Goal: Task Accomplishment & Management: Manage account settings

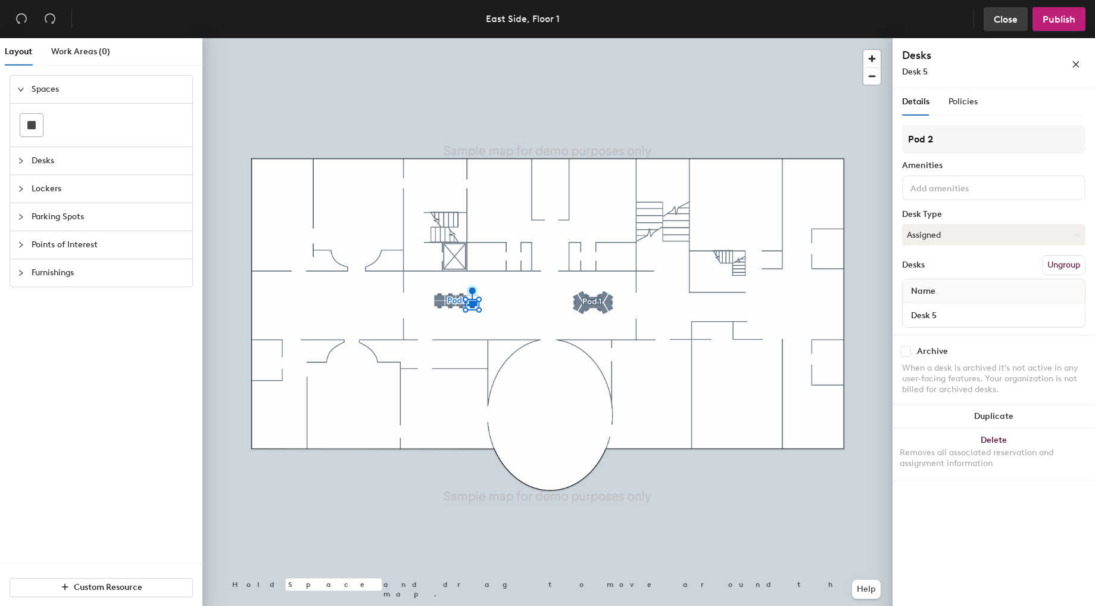
click at [1008, 14] on span "Close" at bounding box center [1006, 19] width 24 height 11
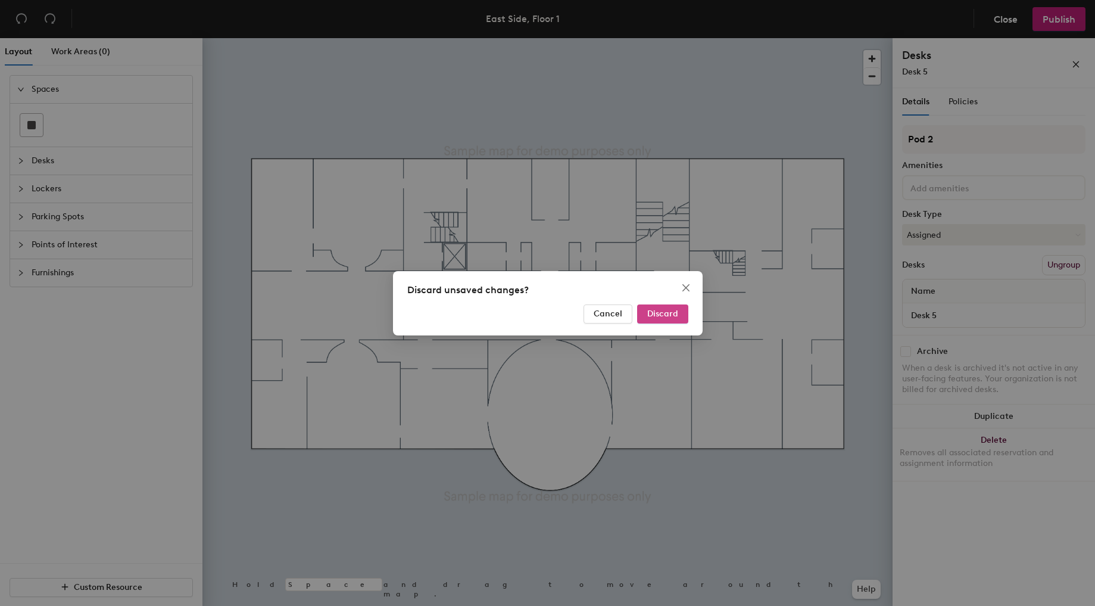
click at [667, 307] on button "Discard" at bounding box center [662, 313] width 51 height 19
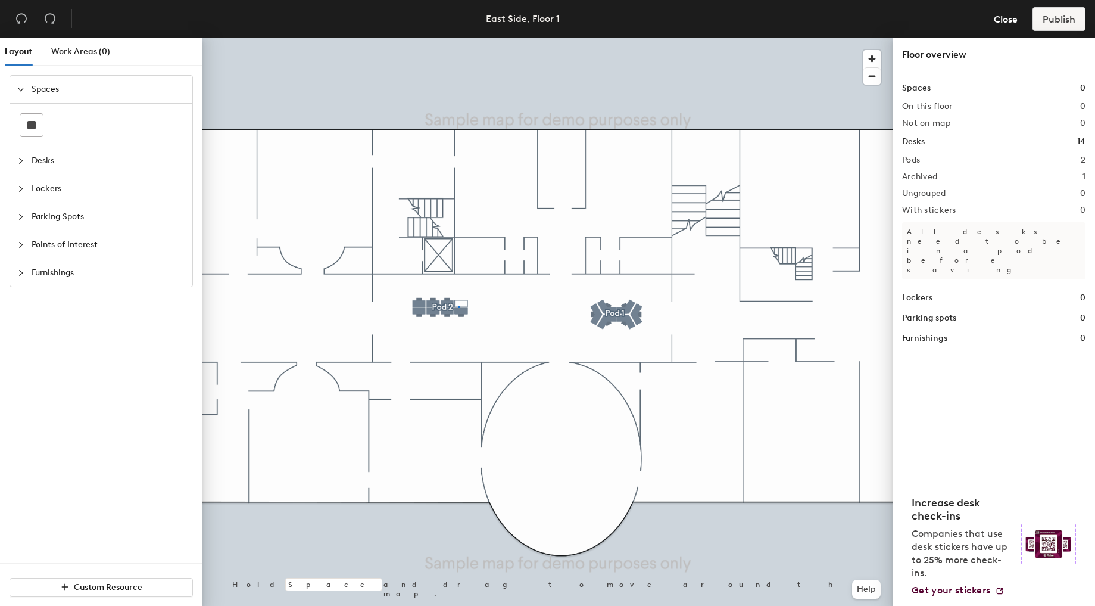
click at [458, 38] on div at bounding box center [548, 38] width 690 height 0
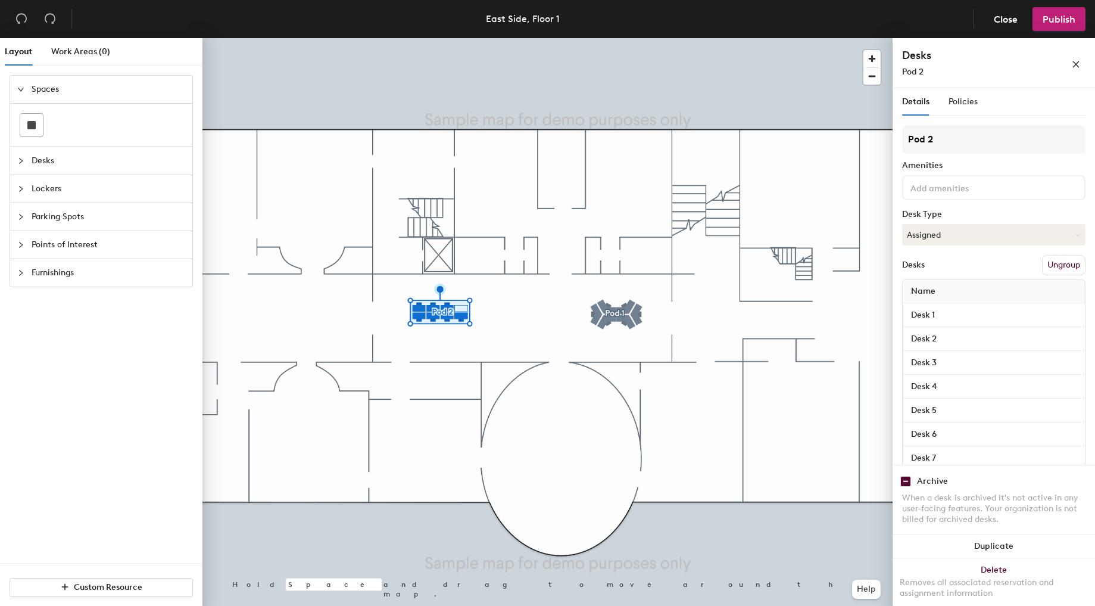
click at [905, 484] on input "checkbox" at bounding box center [906, 481] width 11 height 11
checkbox input "false"
click at [511, 38] on div at bounding box center [548, 38] width 690 height 0
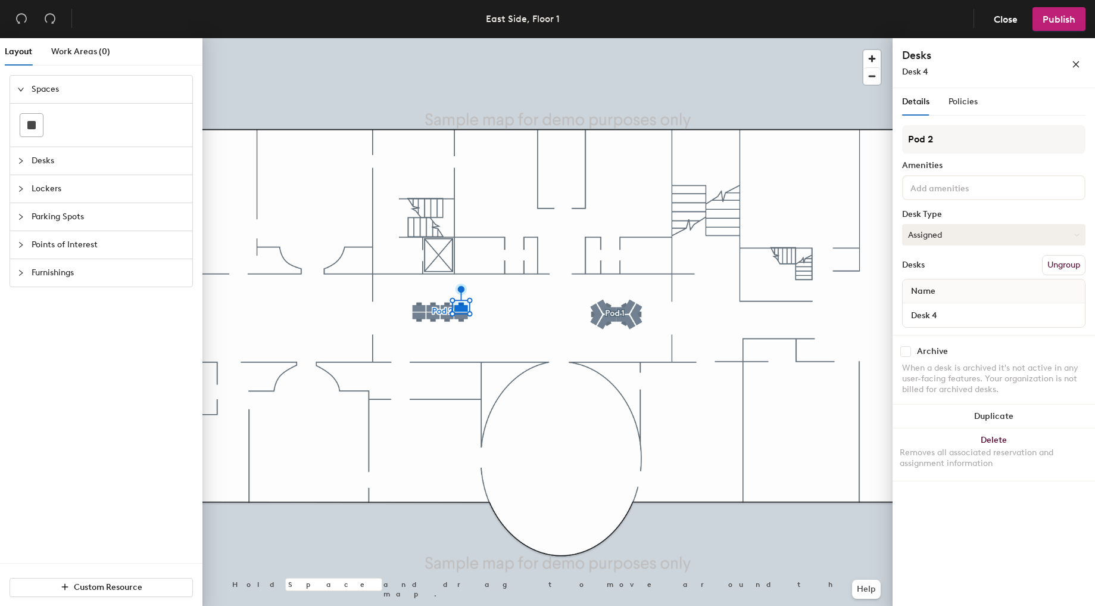
click at [938, 235] on button "Assigned" at bounding box center [993, 234] width 183 height 21
click at [932, 306] on div "Hoteled" at bounding box center [962, 307] width 119 height 18
click at [1055, 18] on span "Publish" at bounding box center [1059, 19] width 33 height 11
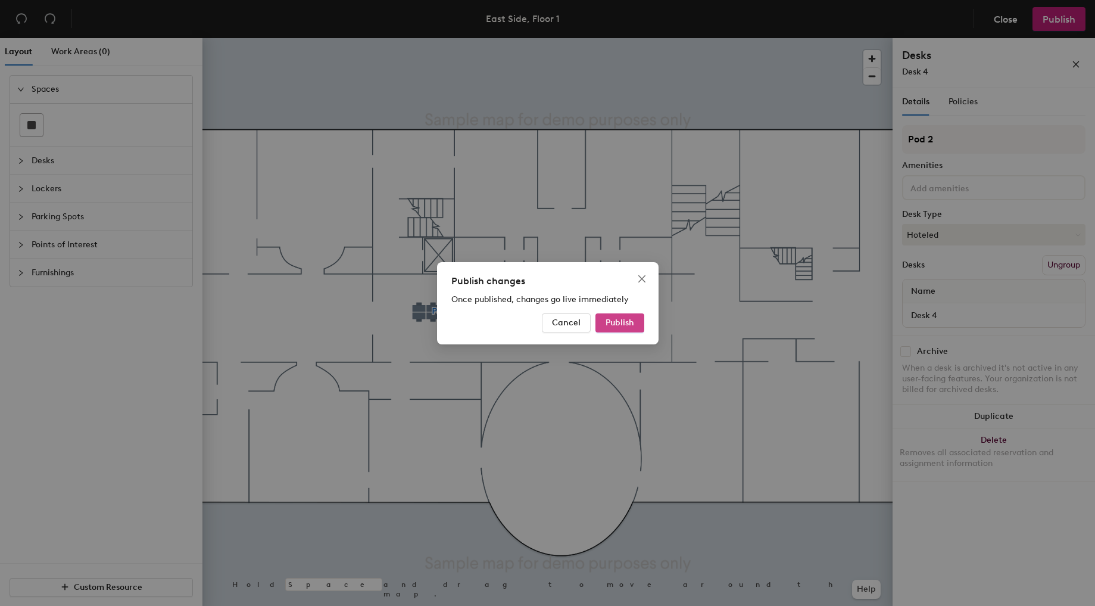
click at [625, 326] on span "Publish" at bounding box center [620, 322] width 29 height 10
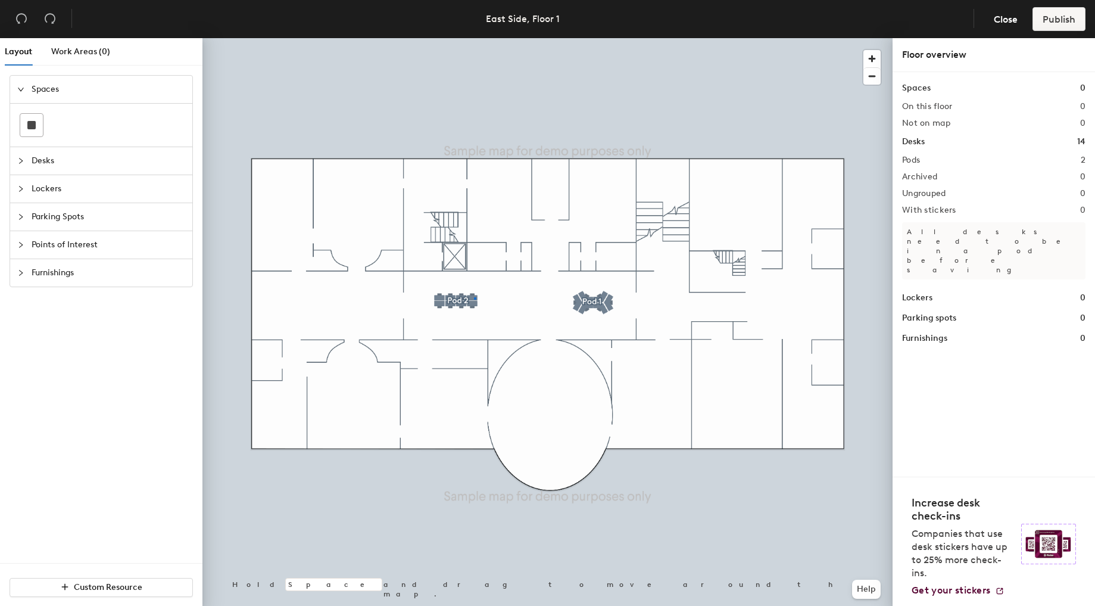
click at [474, 38] on div at bounding box center [548, 38] width 690 height 0
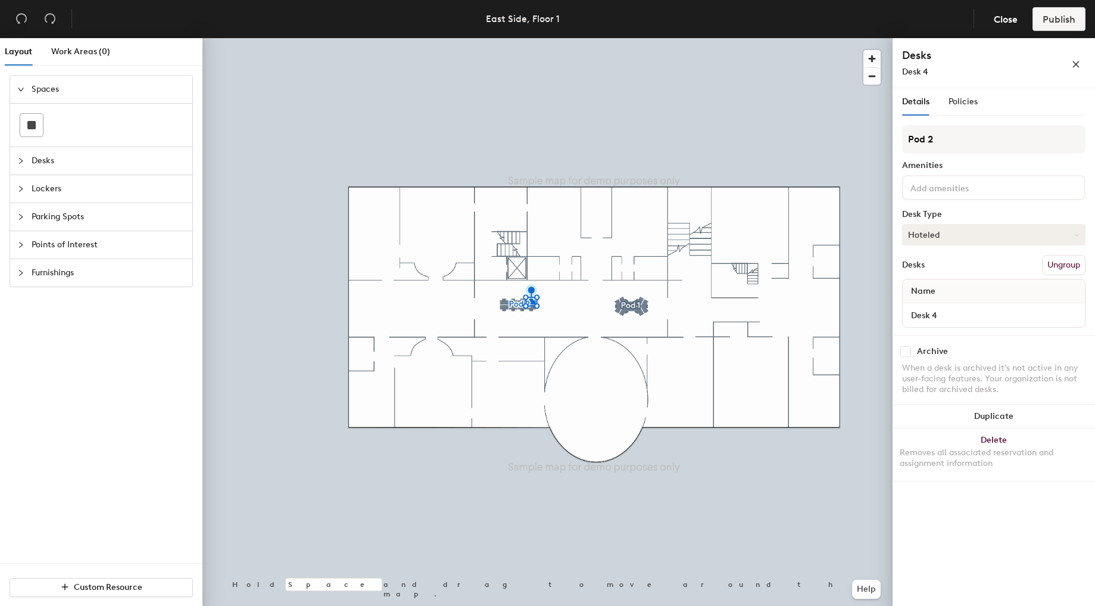
click at [945, 236] on button "Hoteled" at bounding box center [993, 234] width 183 height 21
click at [938, 295] on div "Hot" at bounding box center [962, 290] width 119 height 18
click at [1064, 20] on span "Publish" at bounding box center [1059, 19] width 33 height 11
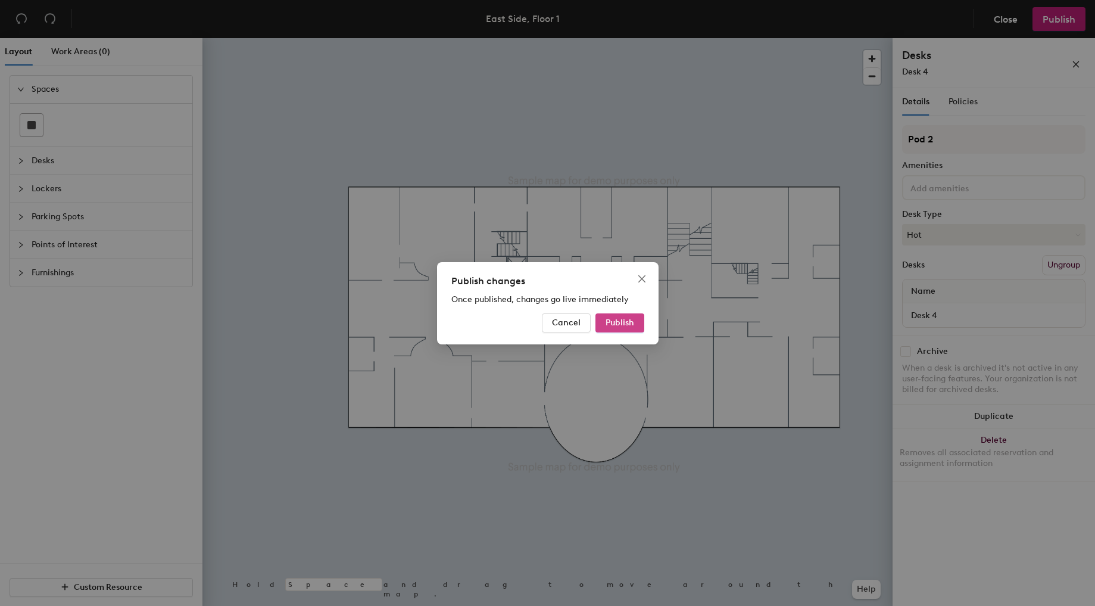
click at [620, 325] on span "Publish" at bounding box center [620, 322] width 29 height 10
